Goal: Task Accomplishment & Management: Manage account settings

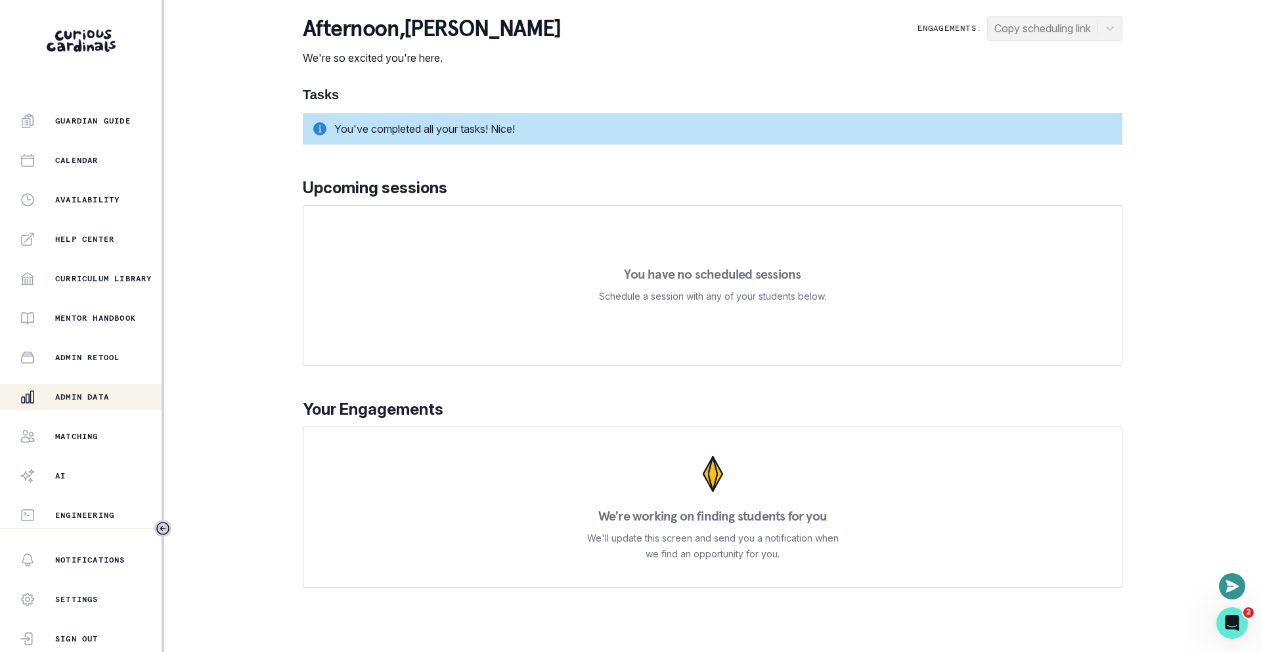
click at [113, 398] on div "Admin Data" at bounding box center [91, 397] width 142 height 16
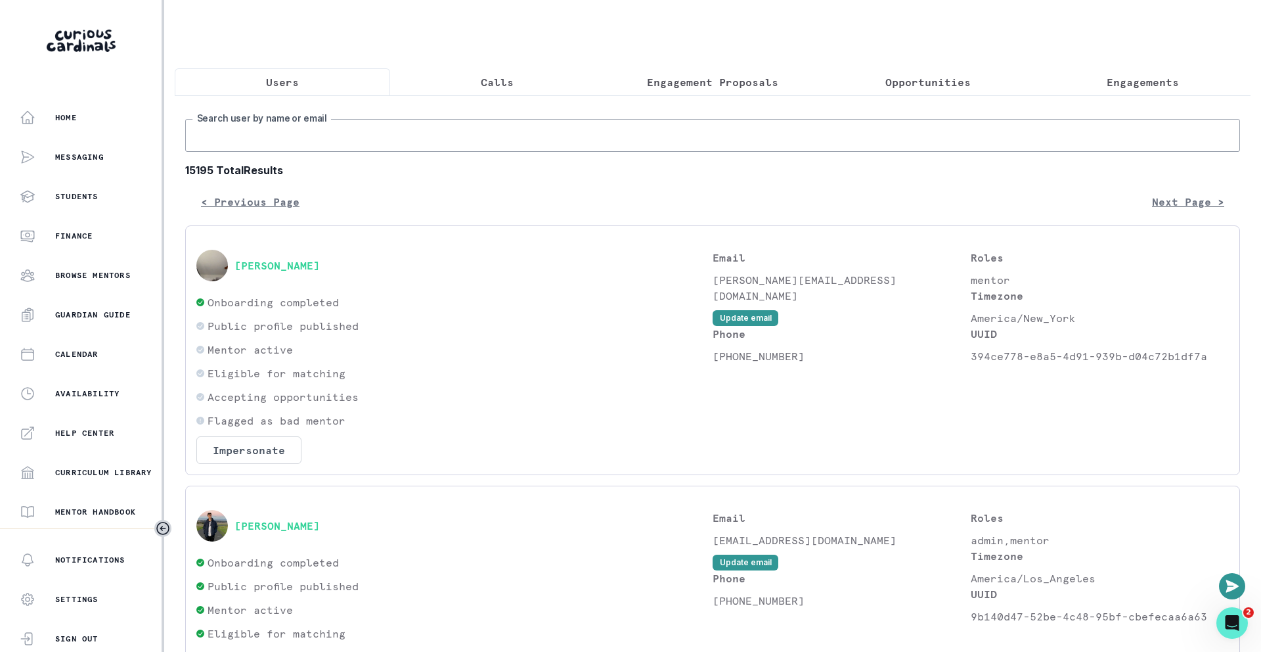
click at [409, 139] on input "Search user by name or email" at bounding box center [712, 135] width 1055 height 33
paste input "[PERSON_NAME]"
type input "[PERSON_NAME]"
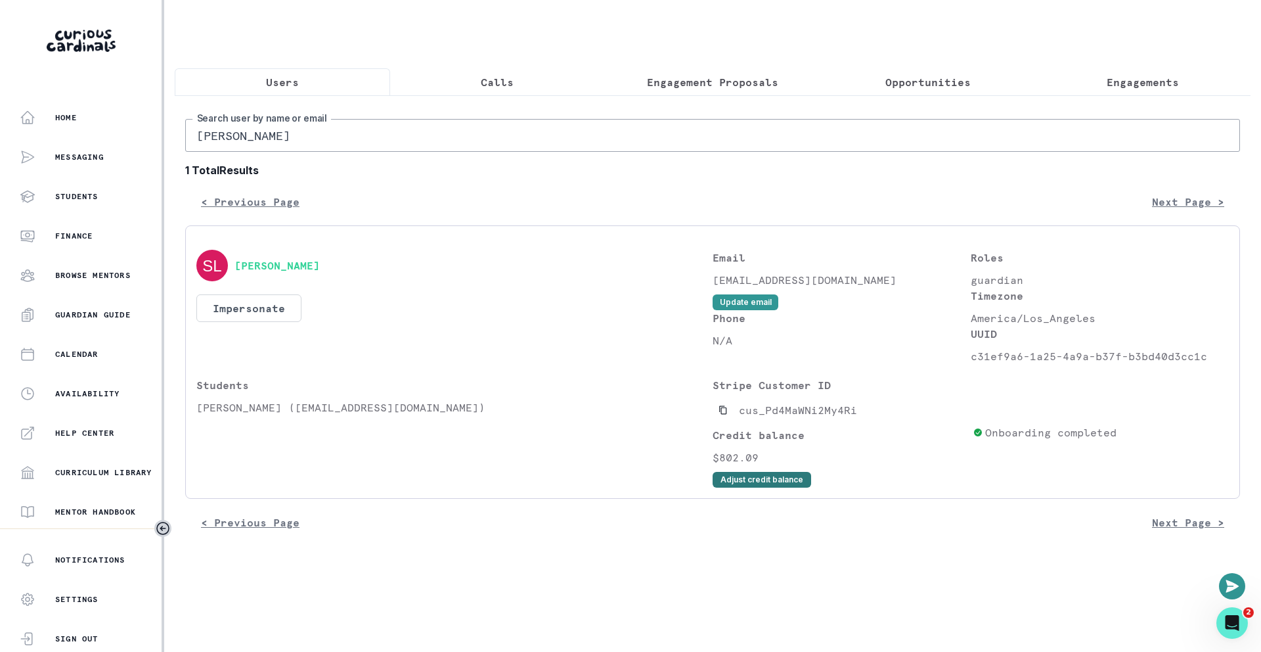
click at [767, 484] on button "Adjust credit balance" at bounding box center [762, 480] width 99 height 16
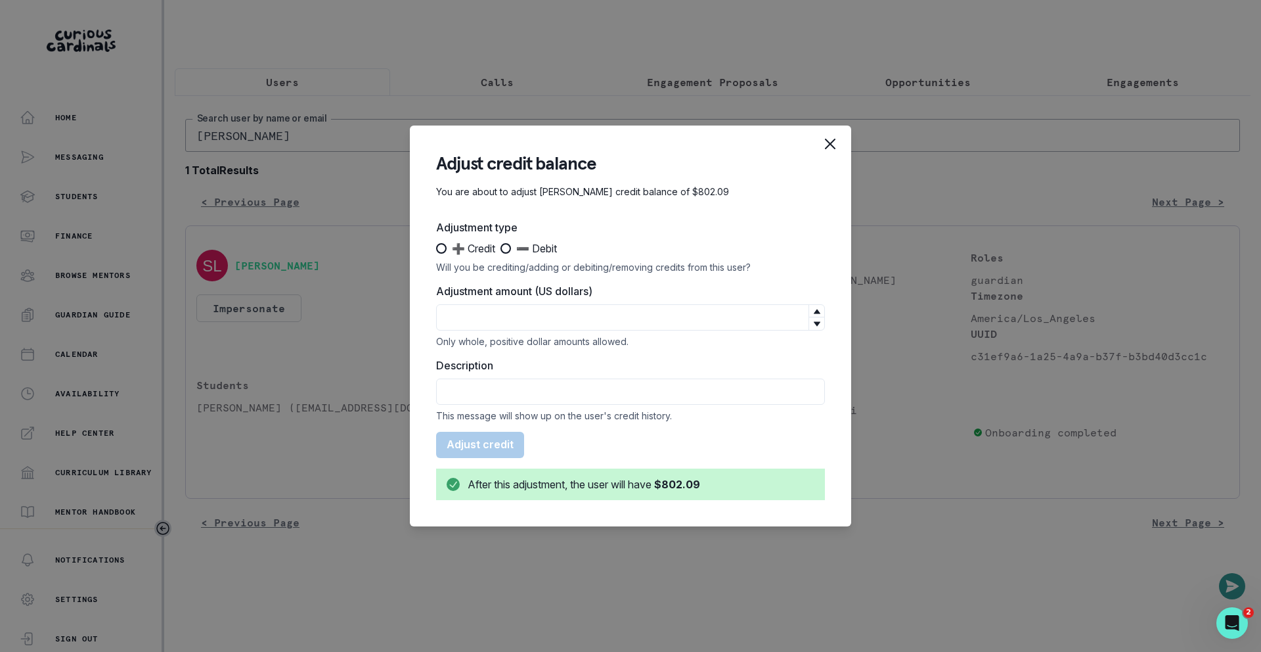
click at [511, 246] on span at bounding box center [505, 248] width 11 height 11
click at [500, 248] on input "➖ Debit" at bounding box center [500, 248] width 1 height 1
radio input "true"
click at [506, 318] on input "Adjustment amount (US dollars)" at bounding box center [630, 317] width 389 height 26
type input "380"
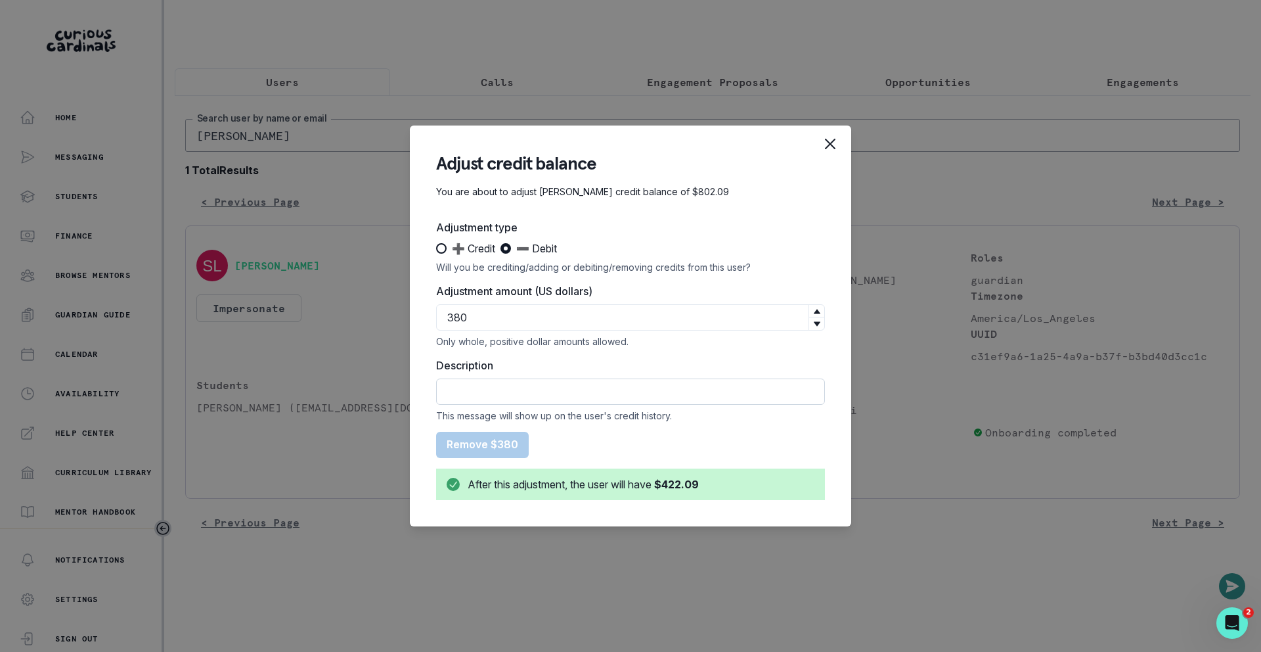
click at [543, 389] on input "Description" at bounding box center [630, 391] width 389 height 26
type input "Subscription charge correction"
click at [490, 444] on button "Remove $380" at bounding box center [482, 445] width 93 height 26
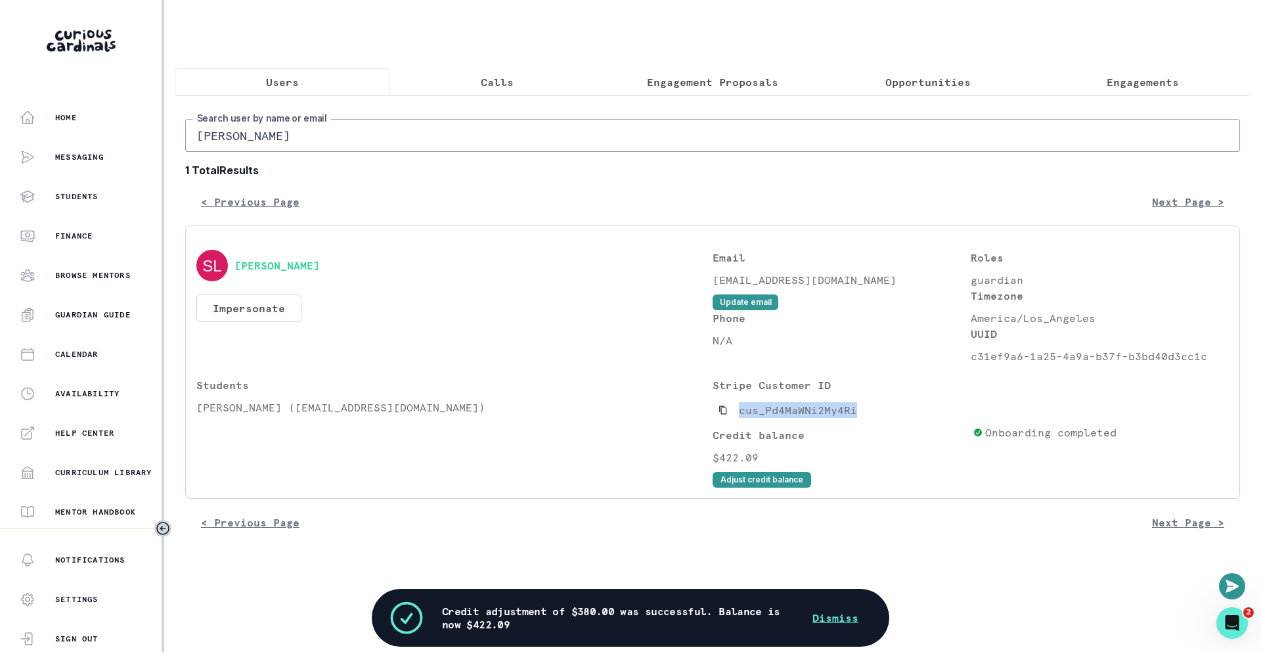
drag, startPoint x: 813, startPoint y: 409, endPoint x: 734, endPoint y: 412, distance: 78.9
click at [734, 412] on div "cus_Pd4MaWNi2My4Ri" at bounding box center [840, 409] width 255 height 21
click at [720, 411] on icon "Copied to clipboard" at bounding box center [723, 409] width 9 height 9
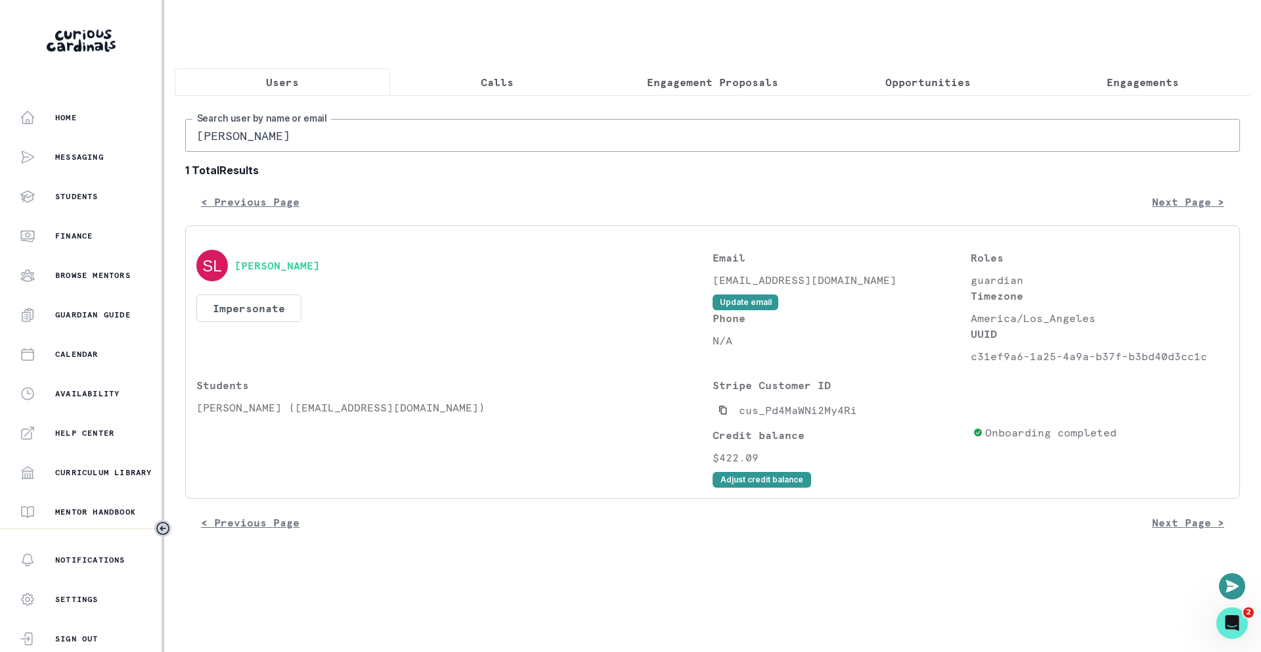
click at [506, 141] on input "[PERSON_NAME]" at bounding box center [712, 135] width 1055 height 33
paste input "[PERSON_NAME]"
type input "[PERSON_NAME]"
click at [278, 312] on button "Impersonate" at bounding box center [248, 308] width 105 height 28
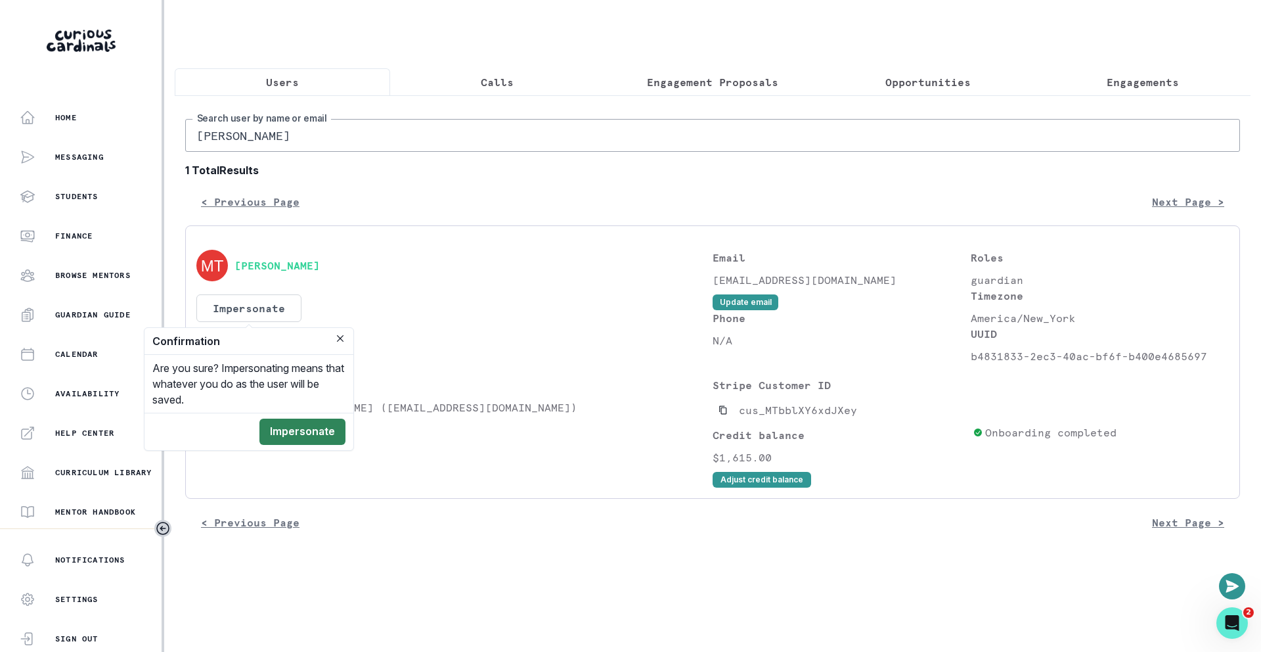
click at [326, 432] on button "Impersonate" at bounding box center [302, 431] width 86 height 26
